Goal: Information Seeking & Learning: Learn about a topic

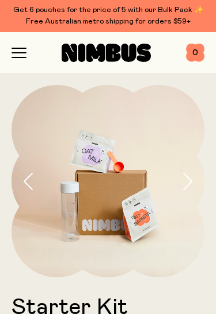
click at [17, 56] on icon "button" at bounding box center [18, 53] width 15 height 10
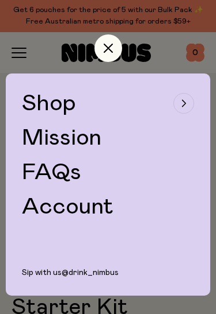
click at [193, 101] on div "button" at bounding box center [183, 103] width 21 height 21
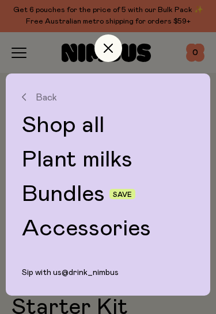
click at [119, 158] on link "Plant milks" at bounding box center [108, 159] width 172 height 23
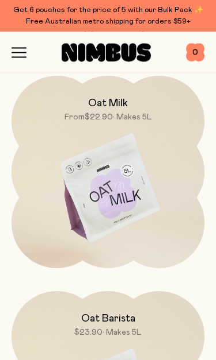
scroll to position [106, 0]
click at [150, 181] on img at bounding box center [107, 189] width 193 height 226
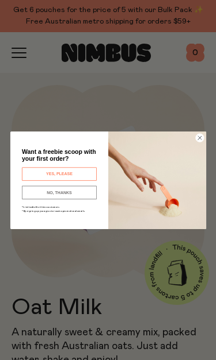
click at [202, 136] on circle "Close dialog" at bounding box center [199, 137] width 8 height 8
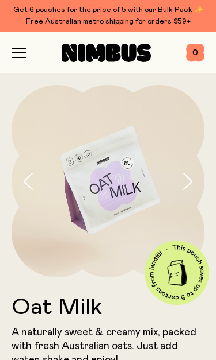
click at [186, 184] on icon "button" at bounding box center [186, 181] width 11 height 17
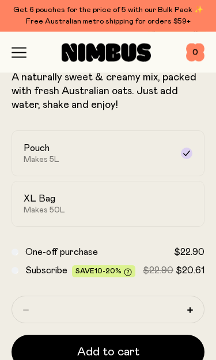
scroll to position [255, 0]
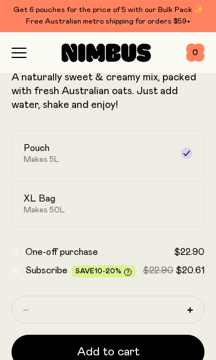
click at [175, 209] on label "XL Bag Makes 50L" at bounding box center [107, 204] width 193 height 46
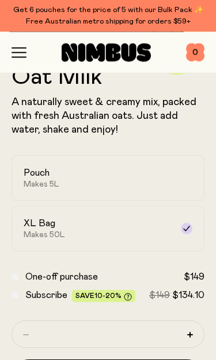
scroll to position [231, 0]
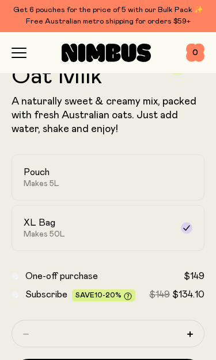
click at [176, 181] on label "Pouch Makes 5L" at bounding box center [107, 178] width 193 height 46
click at [182, 227] on icon at bounding box center [186, 228] width 9 height 9
click at [189, 180] on icon at bounding box center [186, 177] width 9 height 9
click at [180, 228] on label "XL Bag Makes 50L" at bounding box center [107, 228] width 193 height 46
click at [185, 190] on label "Pouch Makes 5L" at bounding box center [107, 178] width 193 height 46
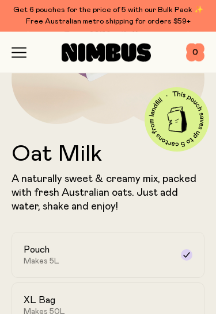
scroll to position [149, 0]
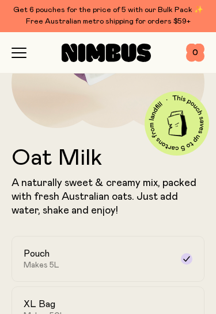
click at [30, 51] on div at bounding box center [105, 53] width 159 height 18
click at [24, 44] on div "Shop Mission FAQs Log In 0 0" at bounding box center [107, 52] width 193 height 41
click at [14, 55] on icon "button" at bounding box center [18, 53] width 15 height 10
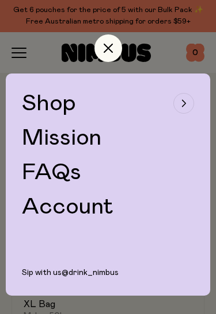
click at [193, 97] on button "Shop" at bounding box center [108, 103] width 172 height 23
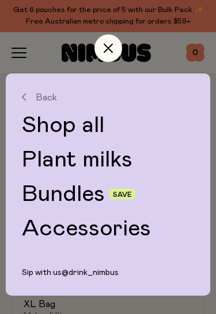
click at [78, 195] on link "Bundles" at bounding box center [63, 194] width 83 height 23
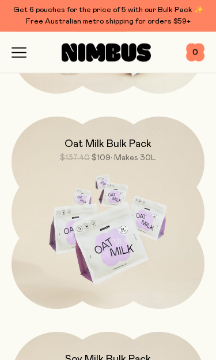
scroll to position [721, 0]
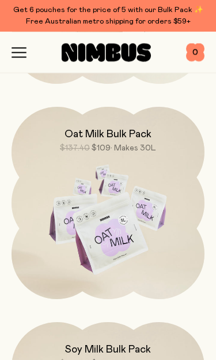
click at [145, 263] on img at bounding box center [107, 220] width 193 height 226
click at [140, 236] on img at bounding box center [107, 220] width 193 height 226
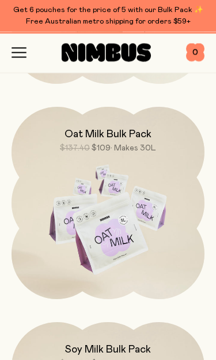
scroll to position [721, 0]
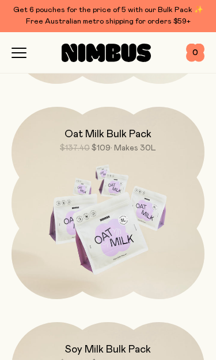
click at [157, 217] on img at bounding box center [107, 220] width 193 height 226
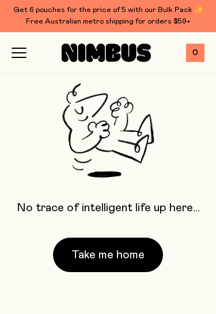
scroll to position [0, 0]
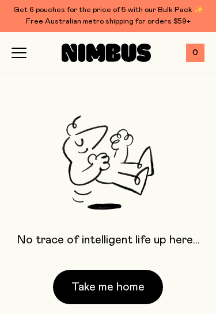
click at [141, 289] on button "Take me home" at bounding box center [108, 287] width 110 height 34
click at [24, 48] on icon "button" at bounding box center [19, 48] width 14 height 0
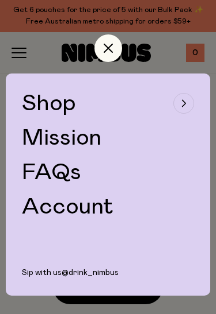
click at [185, 107] on div "button" at bounding box center [183, 103] width 21 height 21
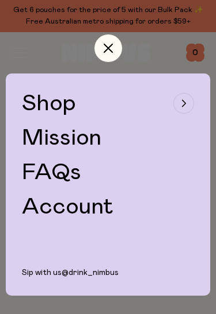
click at [175, 113] on button "Shop" at bounding box center [108, 103] width 172 height 23
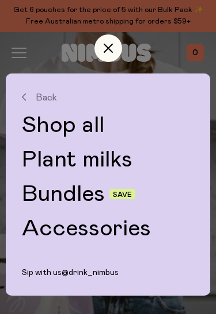
click at [46, 195] on link "Bundles" at bounding box center [63, 194] width 83 height 23
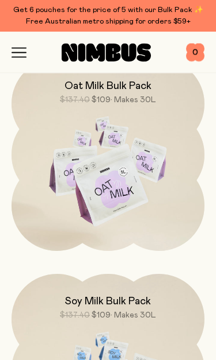
scroll to position [771, 0]
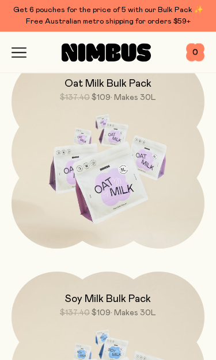
click at [153, 160] on img at bounding box center [107, 170] width 193 height 226
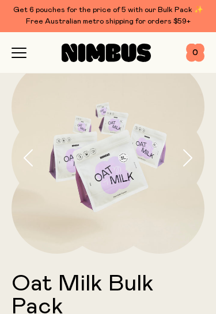
scroll to position [22, 0]
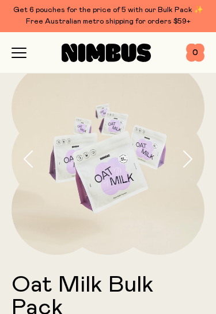
click at [193, 286] on h1 "Oat Milk Bulk Pack" at bounding box center [107, 297] width 193 height 46
click at [198, 163] on button "button" at bounding box center [192, 159] width 23 height 193
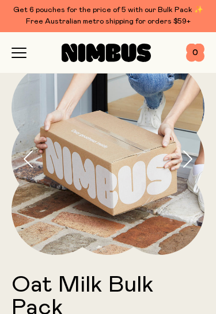
click at [191, 160] on icon "button" at bounding box center [187, 159] width 8 height 16
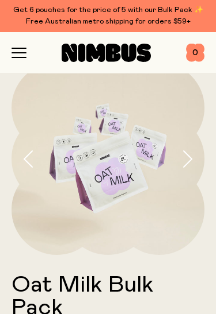
click at [193, 163] on button "button" at bounding box center [192, 159] width 23 height 193
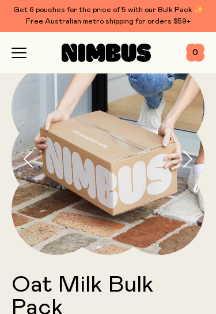
click at [189, 159] on icon "button" at bounding box center [186, 159] width 11 height 17
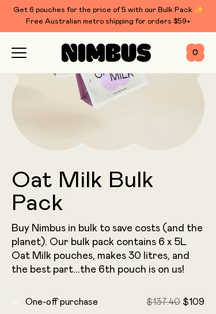
scroll to position [0, 0]
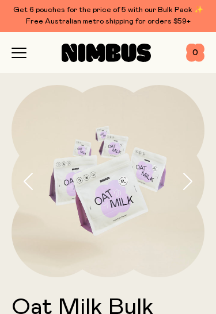
click at [153, 201] on img at bounding box center [107, 181] width 193 height 193
click at [197, 187] on button "button" at bounding box center [192, 181] width 23 height 193
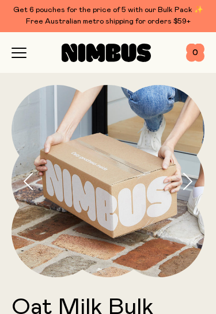
click at [198, 182] on button "button" at bounding box center [192, 181] width 23 height 193
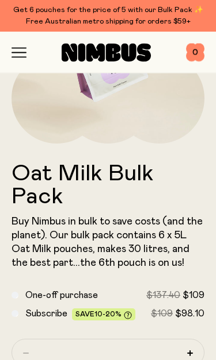
scroll to position [134, 0]
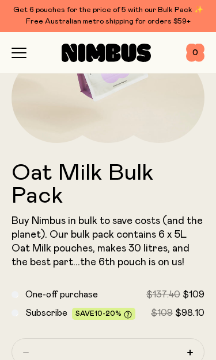
click at [17, 49] on icon "button" at bounding box center [18, 53] width 15 height 10
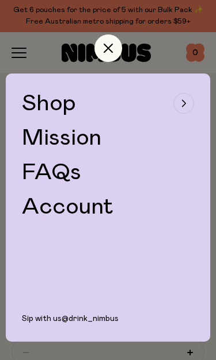
click at [184, 100] on icon "button" at bounding box center [183, 103] width 5 height 7
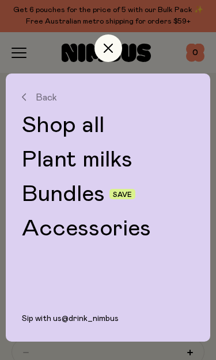
click at [52, 60] on div at bounding box center [108, 45] width 204 height 55
click at [44, 90] on div "Back Shop all Plant milks Bundles Save Accessories" at bounding box center [108, 166] width 204 height 185
click at [37, 101] on span "Back" at bounding box center [46, 97] width 21 height 10
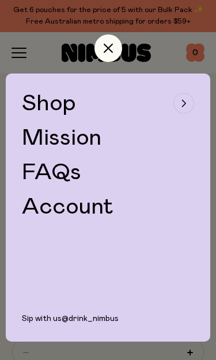
click at [60, 49] on div at bounding box center [108, 45] width 204 height 55
click at [58, 97] on span "Shop" at bounding box center [49, 103] width 54 height 23
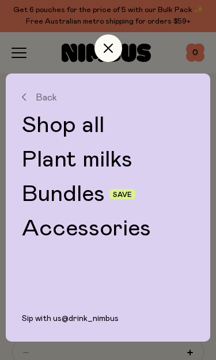
click at [95, 155] on link "Plant milks" at bounding box center [108, 159] width 172 height 23
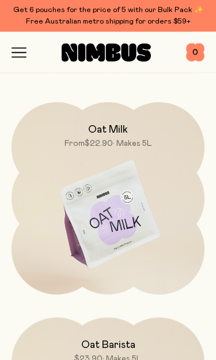
scroll to position [80, 0]
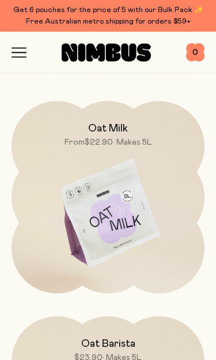
click at [142, 214] on img at bounding box center [107, 215] width 193 height 226
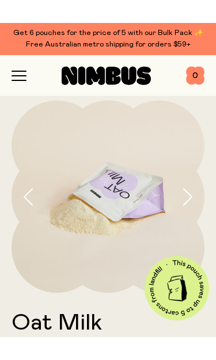
scroll to position [10, 0]
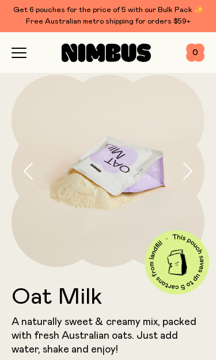
click at [189, 175] on icon "button" at bounding box center [186, 171] width 11 height 17
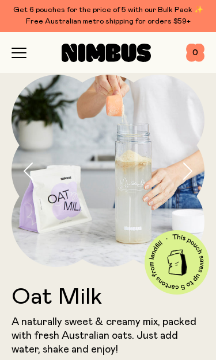
click at [187, 174] on icon "button" at bounding box center [186, 171] width 11 height 17
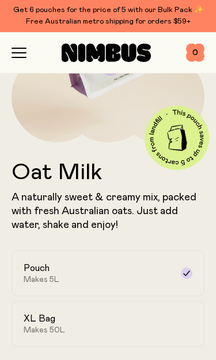
scroll to position [137, 0]
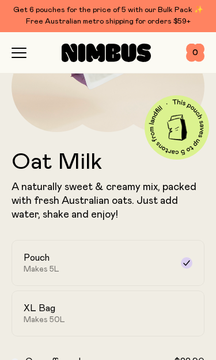
click at [28, 306] on h2 "XL Bag" at bounding box center [40, 308] width 32 height 11
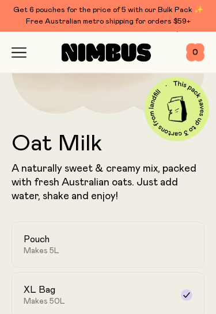
scroll to position [162, 0]
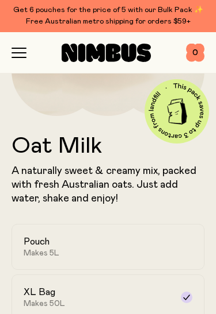
click at [36, 253] on span "Makes 5L" at bounding box center [42, 253] width 36 height 9
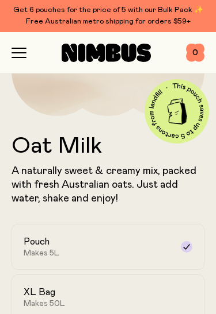
click at [32, 286] on label "XL Bag Makes 50L" at bounding box center [107, 298] width 193 height 46
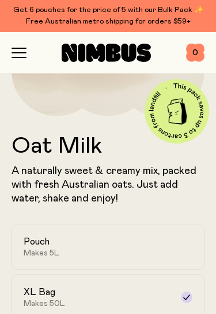
click at [32, 255] on span "Makes 5L" at bounding box center [42, 253] width 36 height 9
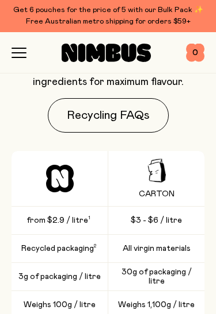
scroll to position [1761, 0]
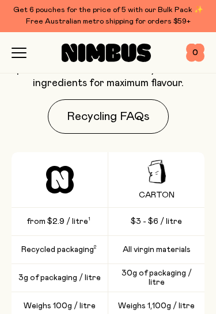
click at [69, 114] on link "Recycling FAQs" at bounding box center [108, 116] width 121 height 34
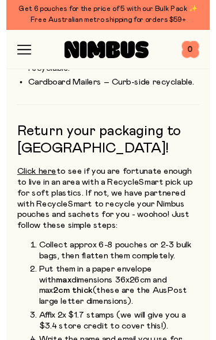
scroll to position [356, 0]
